Goal: Entertainment & Leisure: Consume media (video, audio)

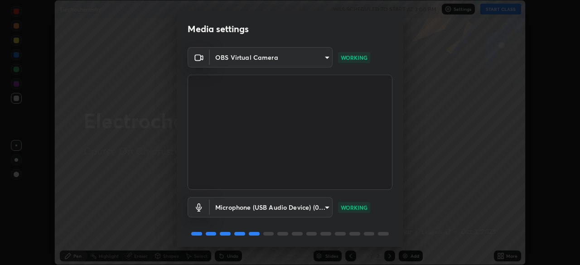
scroll to position [32, 0]
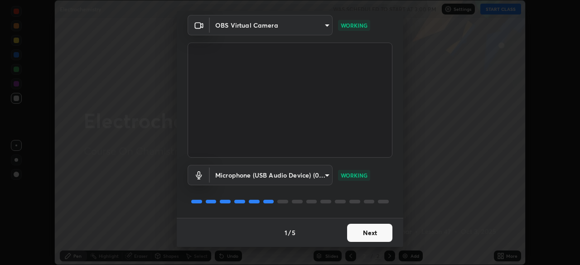
click at [369, 235] on button "Next" at bounding box center [369, 233] width 45 height 18
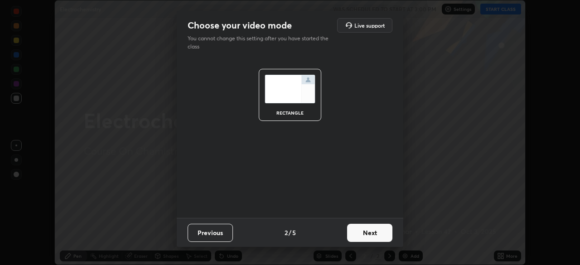
click at [371, 234] on button "Next" at bounding box center [369, 233] width 45 height 18
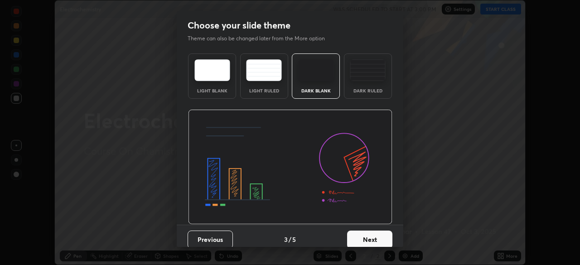
click at [371, 234] on button "Next" at bounding box center [369, 240] width 45 height 18
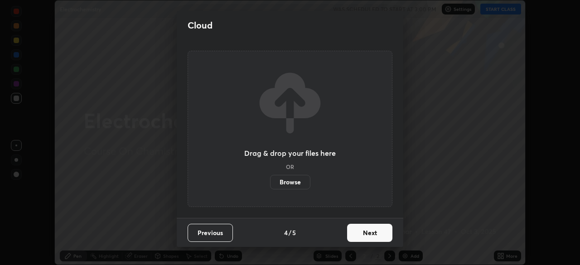
click at [373, 231] on button "Next" at bounding box center [369, 233] width 45 height 18
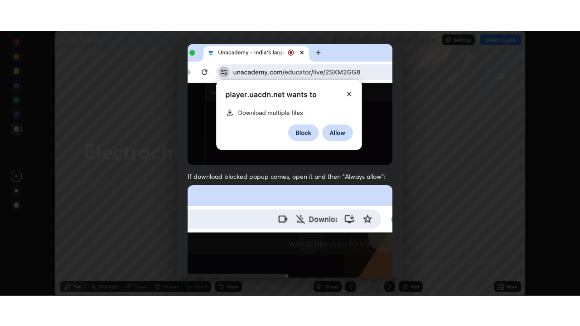
scroll to position [217, 0]
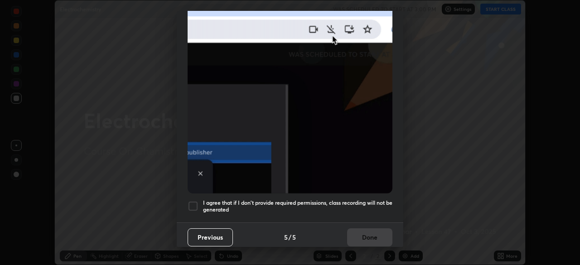
click at [194, 202] on div at bounding box center [193, 206] width 11 height 11
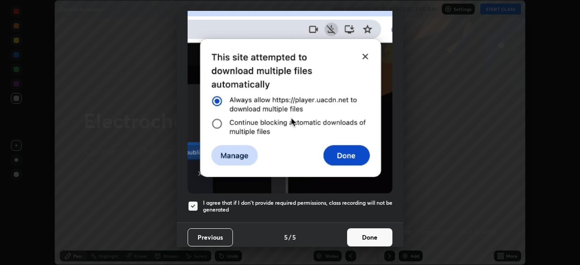
click at [368, 238] on button "Done" at bounding box center [369, 237] width 45 height 18
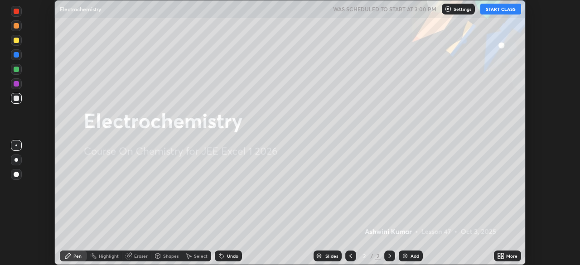
click at [393, 256] on div at bounding box center [389, 256] width 11 height 11
click at [404, 258] on img at bounding box center [405, 255] width 7 height 7
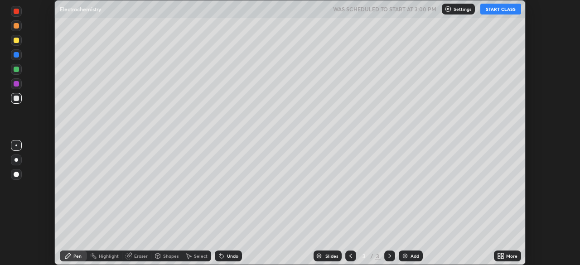
click at [494, 10] on button "START CLASS" at bounding box center [501, 9] width 41 height 11
click at [499, 254] on icon at bounding box center [499, 254] width 2 height 2
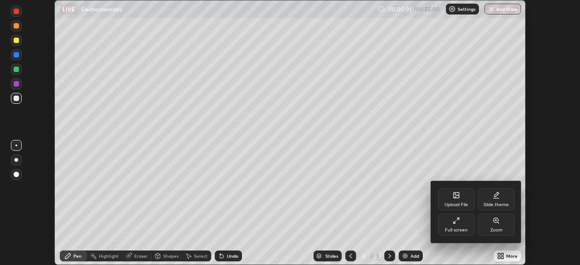
click at [456, 228] on div "Full screen" at bounding box center [456, 230] width 23 height 5
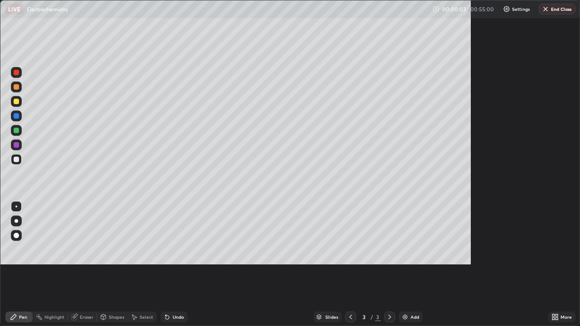
scroll to position [326, 580]
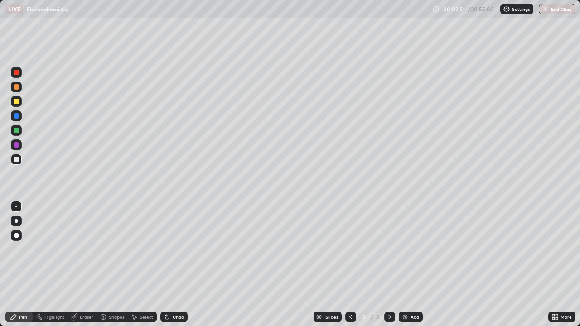
click at [85, 265] on div "Eraser" at bounding box center [87, 317] width 14 height 5
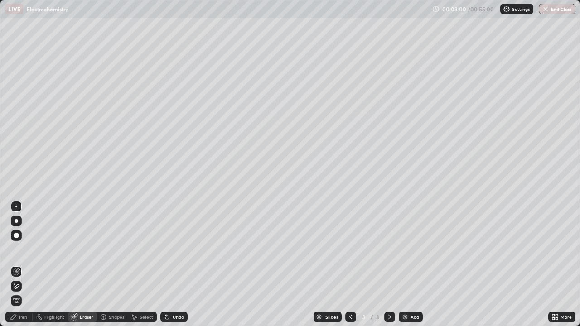
click at [26, 265] on div "Pen" at bounding box center [23, 317] width 8 height 5
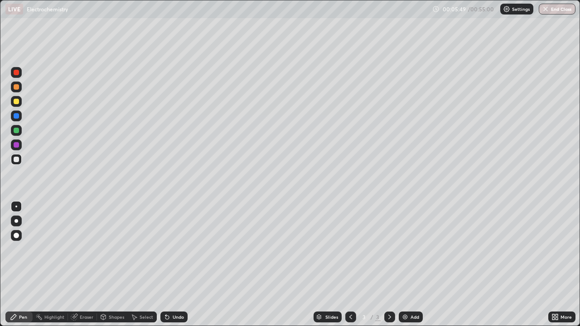
click at [85, 265] on div "Eraser" at bounding box center [87, 317] width 14 height 5
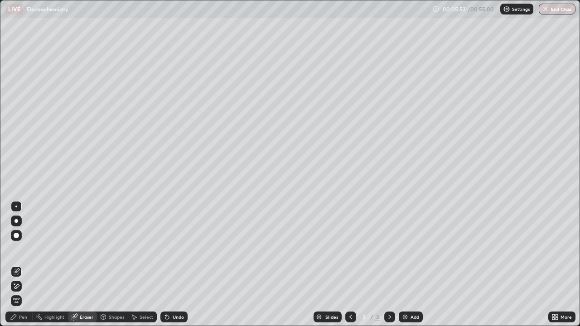
click at [22, 265] on div "Pen" at bounding box center [23, 317] width 8 height 5
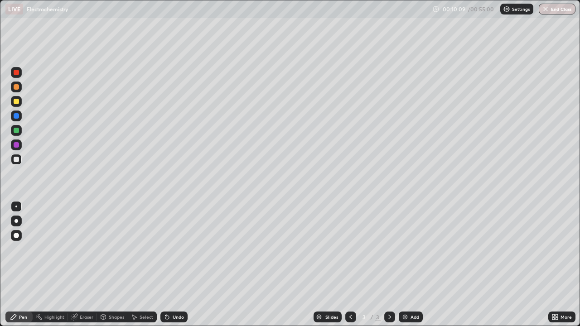
click at [87, 265] on div "Eraser" at bounding box center [87, 317] width 14 height 5
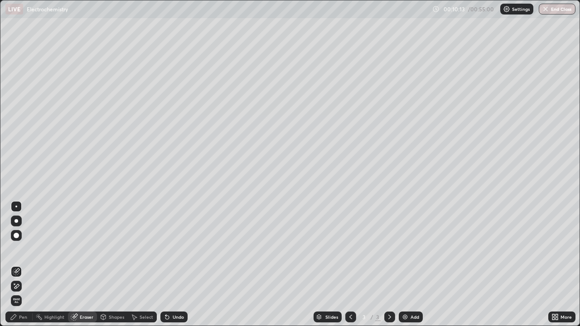
click at [28, 265] on div "Pen" at bounding box center [18, 317] width 27 height 11
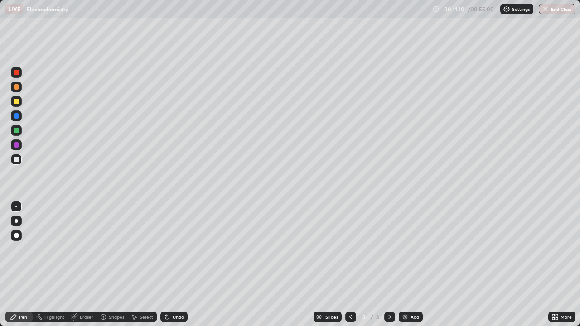
click at [402, 265] on img at bounding box center [405, 317] width 7 height 7
click at [406, 265] on img at bounding box center [405, 317] width 7 height 7
click at [84, 265] on div "Eraser" at bounding box center [87, 317] width 14 height 5
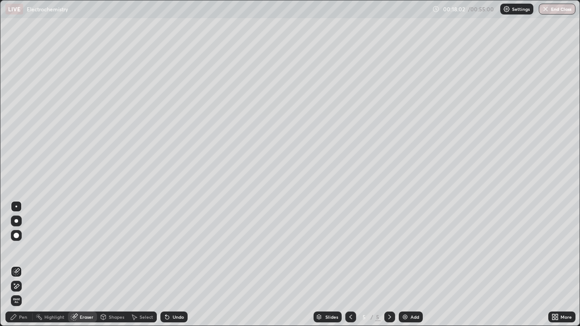
click at [20, 265] on div "Pen" at bounding box center [23, 317] width 8 height 5
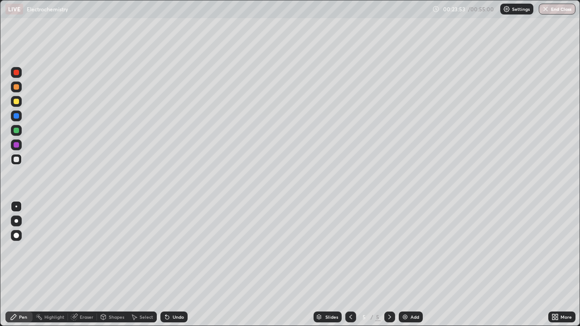
click at [402, 265] on img at bounding box center [405, 317] width 7 height 7
click at [81, 265] on div "Eraser" at bounding box center [87, 317] width 14 height 5
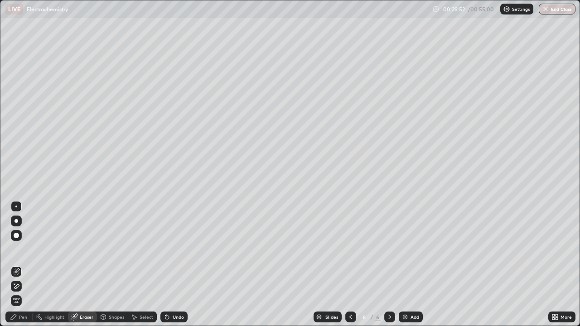
click at [19, 265] on div "Pen" at bounding box center [18, 317] width 27 height 11
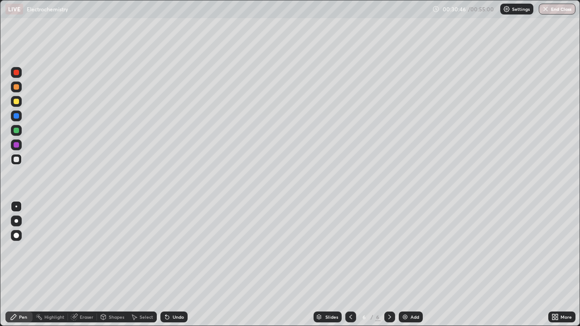
click at [20, 265] on div "Pen" at bounding box center [23, 317] width 8 height 5
click at [17, 145] on div at bounding box center [16, 144] width 5 height 5
